Goal: Task Accomplishment & Management: Manage account settings

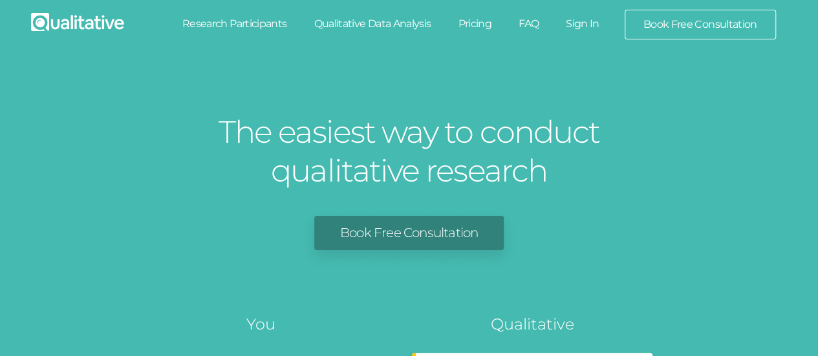
click at [586, 26] on link "Sign In" at bounding box center [582, 24] width 61 height 28
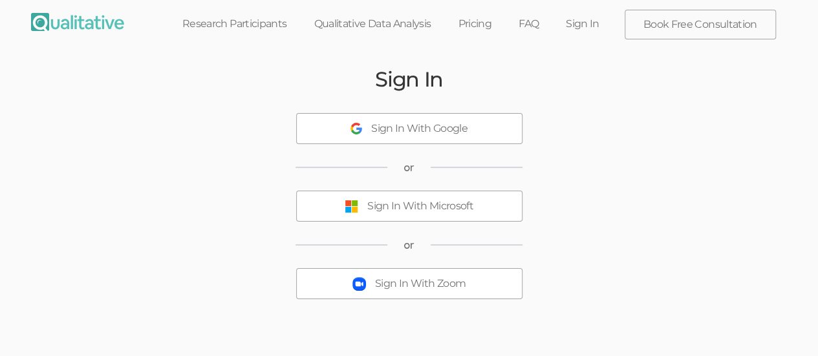
click at [464, 201] on div "Sign In With Microsoft" at bounding box center [420, 206] width 106 height 15
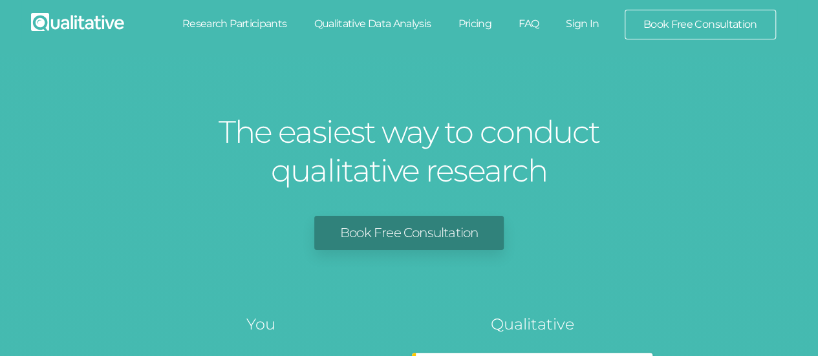
click at [580, 29] on link "Sign In" at bounding box center [582, 24] width 61 height 28
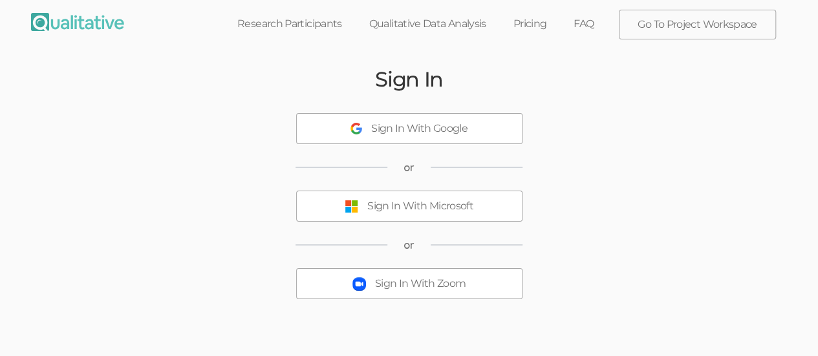
click at [485, 198] on button "Sign In With Microsoft" at bounding box center [409, 206] width 226 height 31
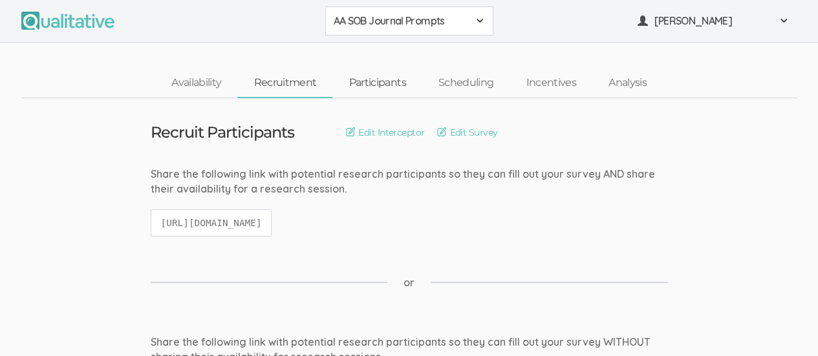
click at [377, 90] on link "Participants" at bounding box center [376, 83] width 89 height 28
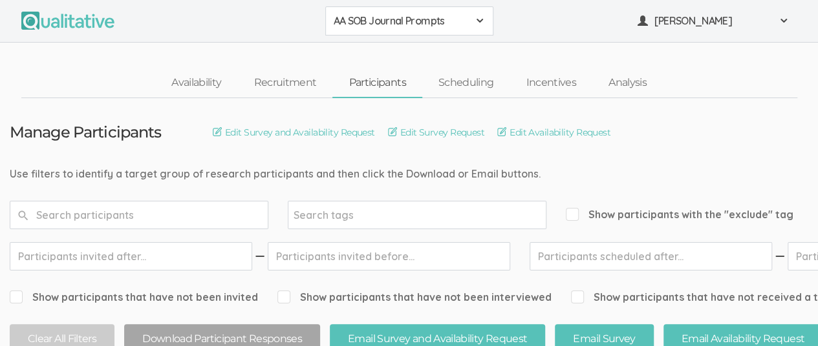
click at [472, 19] on div "AA SOB Journal Prompts" at bounding box center [409, 21] width 151 height 15
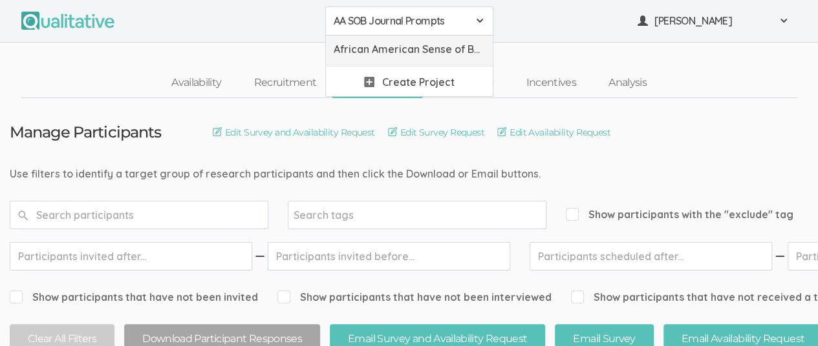
click at [414, 48] on span "African American Sense of Belonging" at bounding box center [409, 49] width 151 height 15
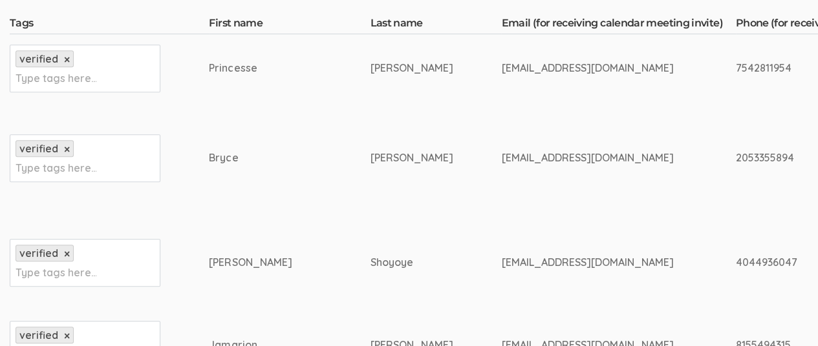
scroll to position [359, 0]
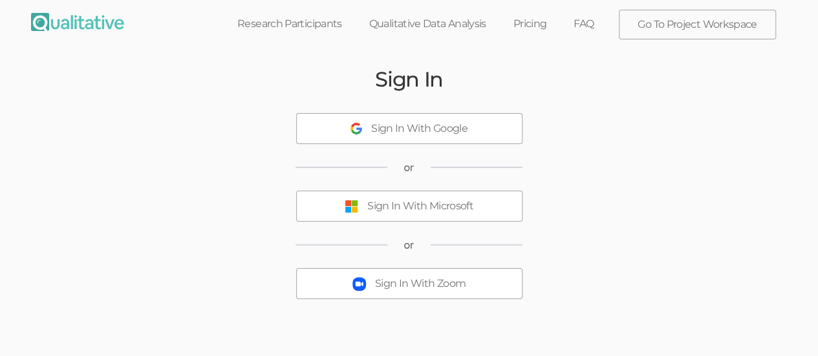
click at [481, 199] on button "Sign In With Microsoft" at bounding box center [409, 206] width 226 height 31
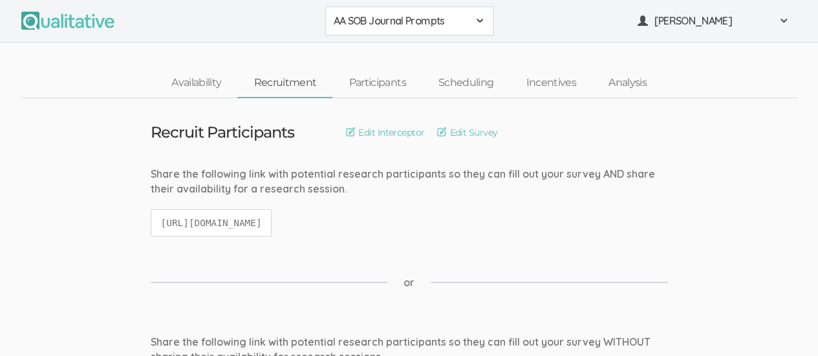
click at [477, 17] on span at bounding box center [479, 21] width 10 height 10
click at [441, 49] on span "African American Sense of Belonging" at bounding box center [409, 49] width 151 height 15
click at [483, 83] on link "Scheduling" at bounding box center [466, 83] width 88 height 28
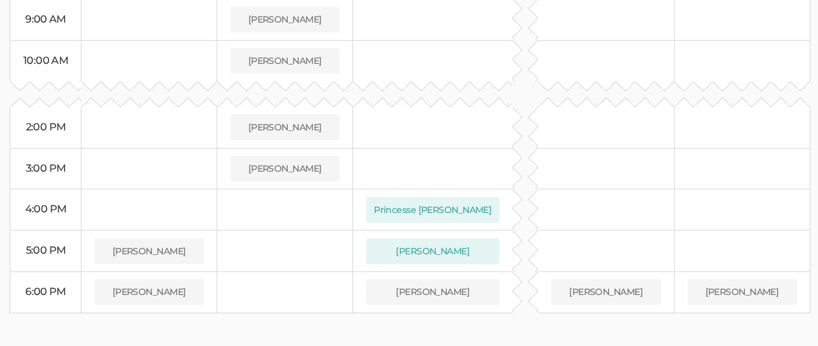
scroll to position [530, 0]
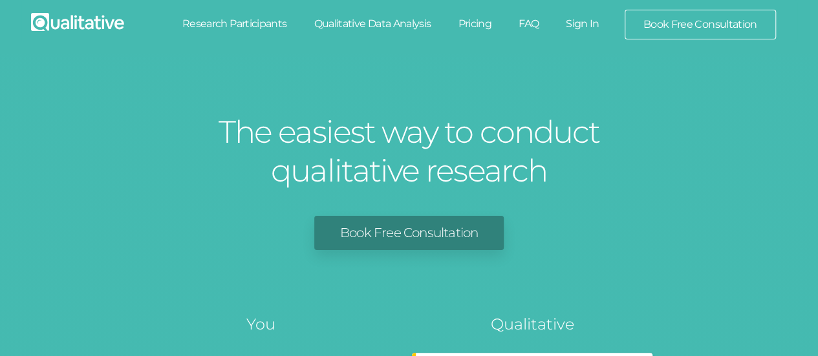
click at [582, 25] on link "Sign In" at bounding box center [582, 24] width 61 height 28
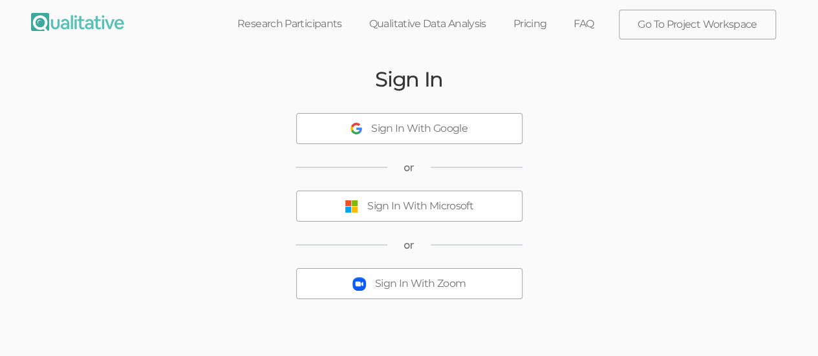
click at [391, 200] on div "Sign In With Microsoft" at bounding box center [420, 206] width 106 height 15
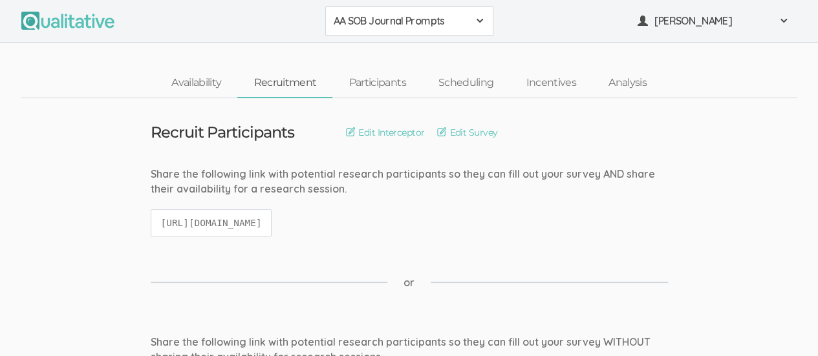
click at [476, 23] on span at bounding box center [479, 21] width 10 height 10
click at [441, 50] on span "African American Sense of Belonging" at bounding box center [409, 49] width 151 height 15
click at [381, 81] on link "Participants" at bounding box center [376, 83] width 89 height 28
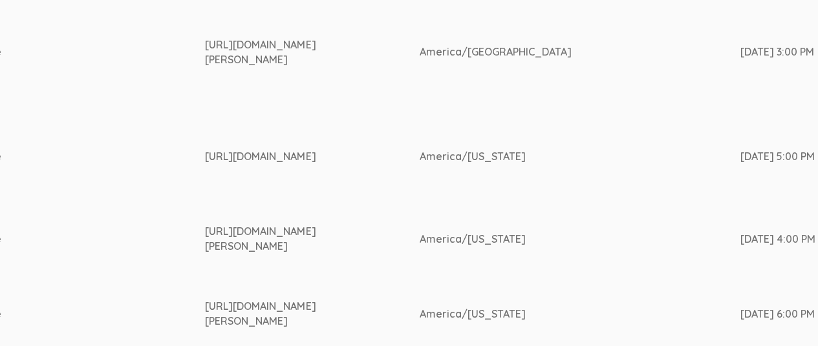
scroll to position [464, 2152]
drag, startPoint x: 193, startPoint y: 148, endPoint x: 259, endPoint y: 164, distance: 68.4
click at [259, 164] on div "https://www.linkedin.com/in/nigel-shoyoye-9a1876327/" at bounding box center [286, 156] width 165 height 15
copy div "https://www.linkedin.com/in/nigel-shoyoye-9a1876327/"
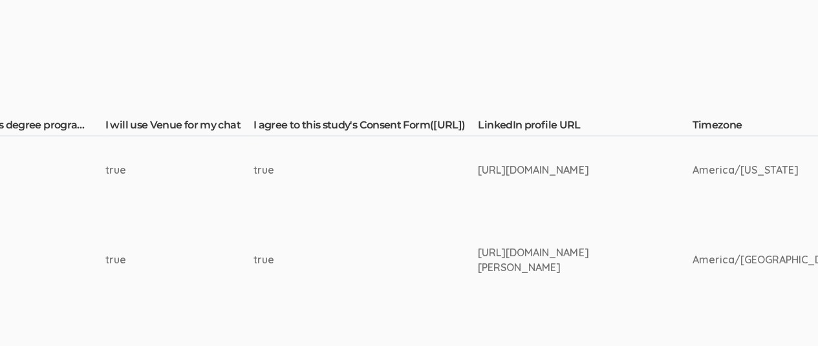
scroll to position [256, 1880]
drag, startPoint x: 464, startPoint y: 158, endPoint x: 580, endPoint y: 186, distance: 118.8
click at [580, 186] on td "https://www.linkedin.com/in/princesse-pierre-789b7a31b/" at bounding box center [584, 170] width 214 height 68
copy div "https://www.linkedin.com/in/princesse-pierre-789b7a31b/"
